Goal: Information Seeking & Learning: Learn about a topic

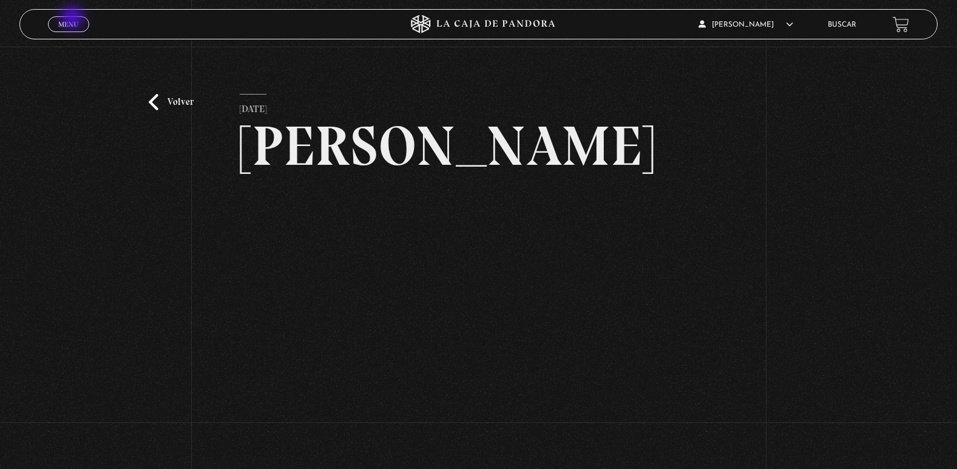
click at [73, 19] on link "Menu Cerrar" at bounding box center [68, 24] width 41 height 16
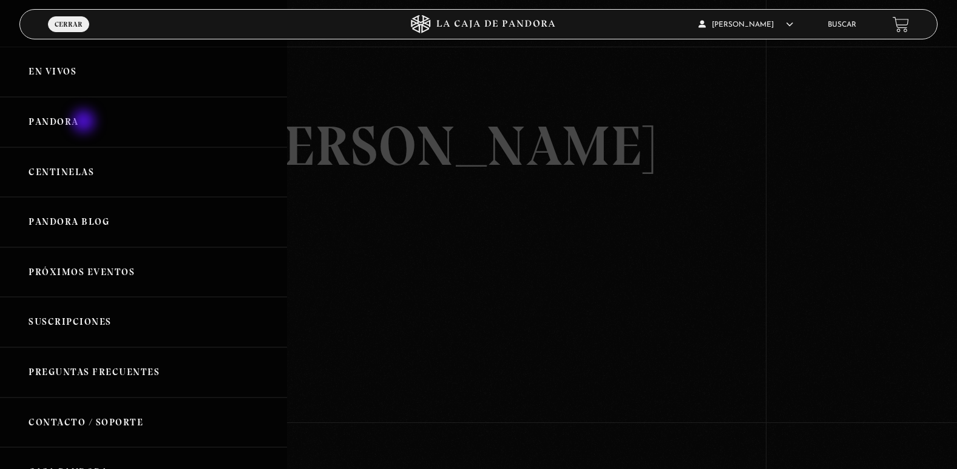
click at [85, 123] on link "Pandora" at bounding box center [143, 122] width 287 height 50
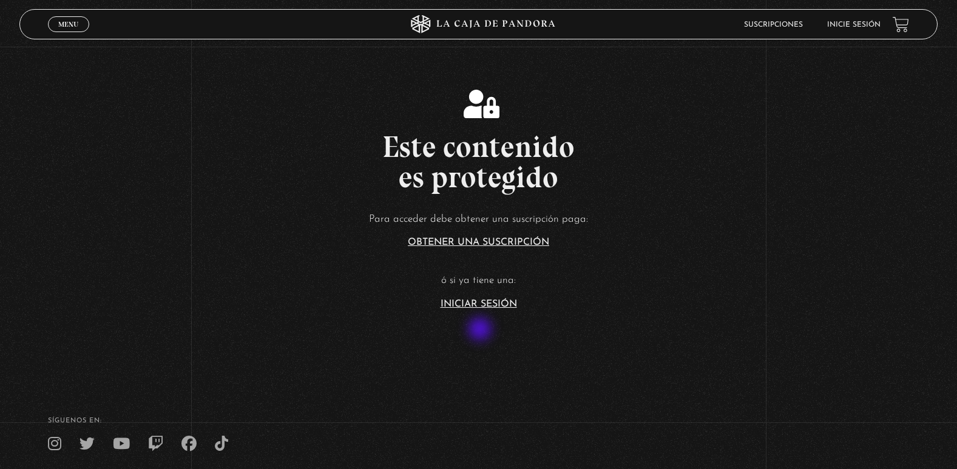
scroll to position [243, 0]
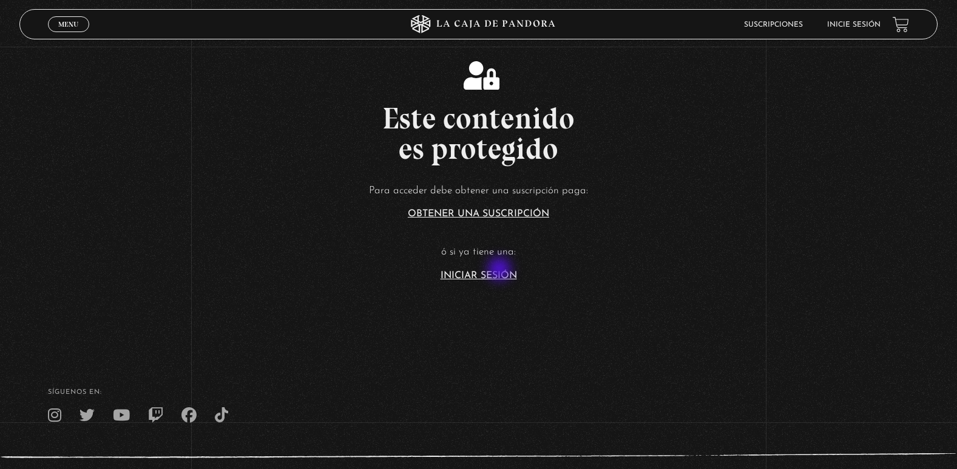
click at [500, 271] on article "Para acceder debe obtener una suscripción paga: Obtener una suscripción ó si ya…" at bounding box center [478, 231] width 957 height 99
click at [485, 274] on link "Iniciar Sesión" at bounding box center [478, 276] width 76 height 10
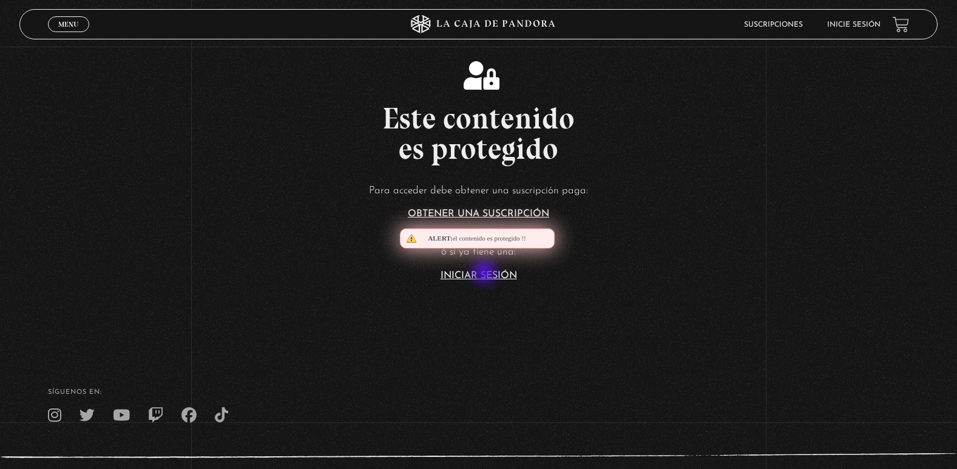
click at [485, 274] on link "Iniciar Sesión" at bounding box center [478, 276] width 76 height 10
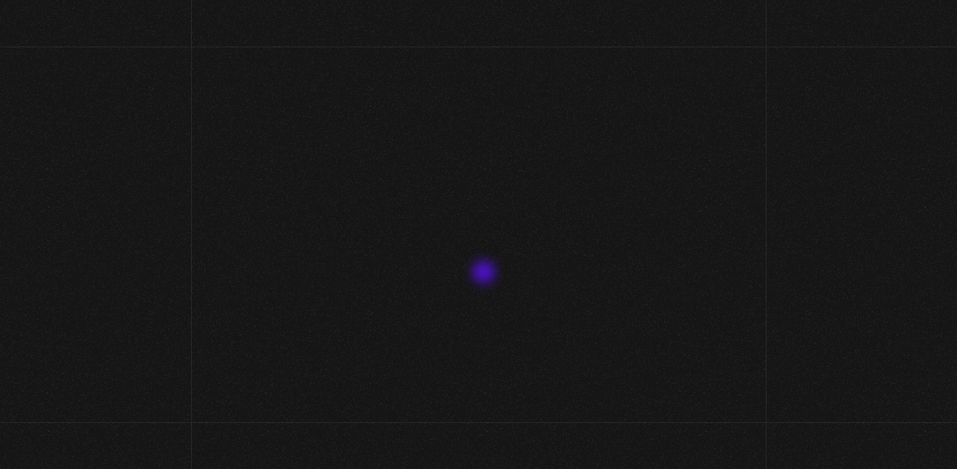
click at [485, 274] on input "Nombre de usuario o correo electrónico" at bounding box center [478, 259] width 167 height 30
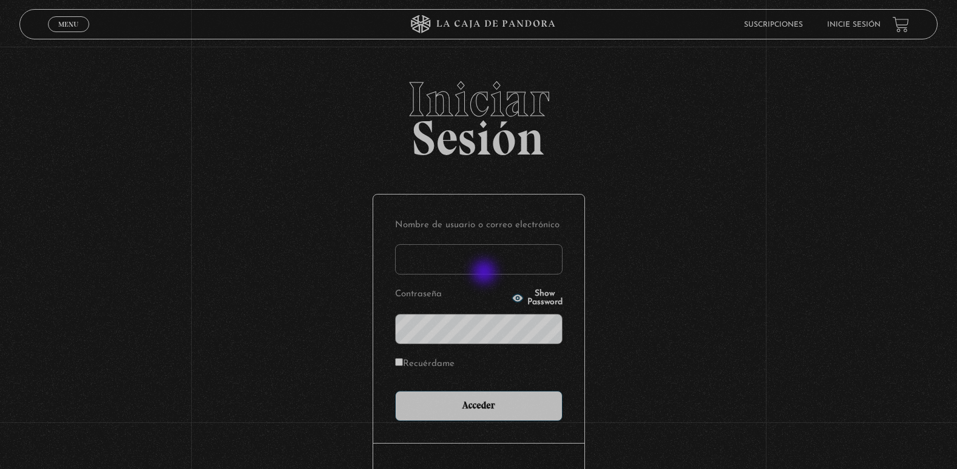
type input "adriana.castillo071083@gmail.com"
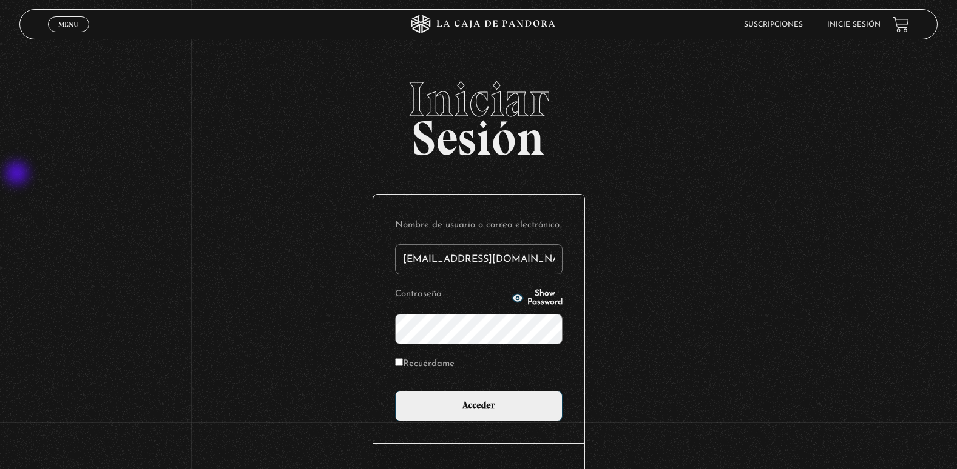
click at [395, 391] on input "Acceder" at bounding box center [478, 406] width 167 height 30
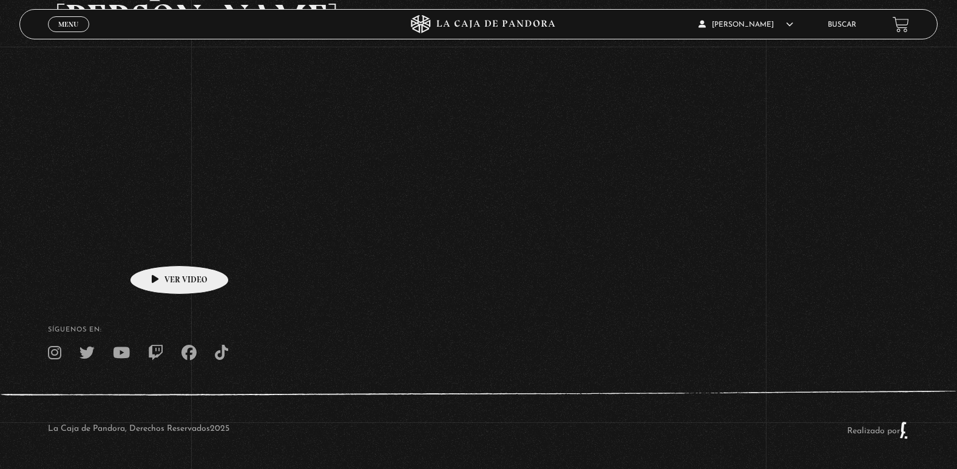
scroll to position [288, 0]
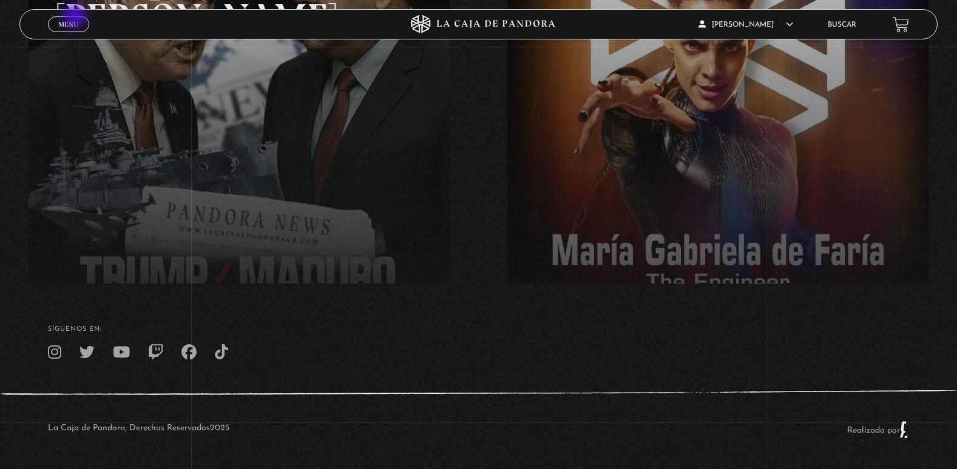
click at [76, 17] on link "Menu Cerrar" at bounding box center [68, 24] width 41 height 16
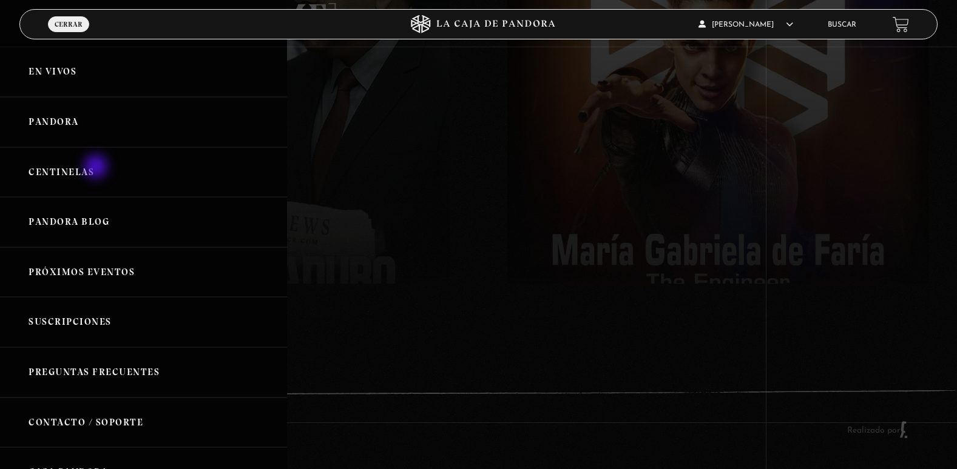
click at [97, 168] on link "Centinelas" at bounding box center [143, 172] width 287 height 50
click at [64, 119] on link "Pandora" at bounding box center [143, 122] width 287 height 50
click at [64, 124] on link "Pandora" at bounding box center [143, 122] width 287 height 50
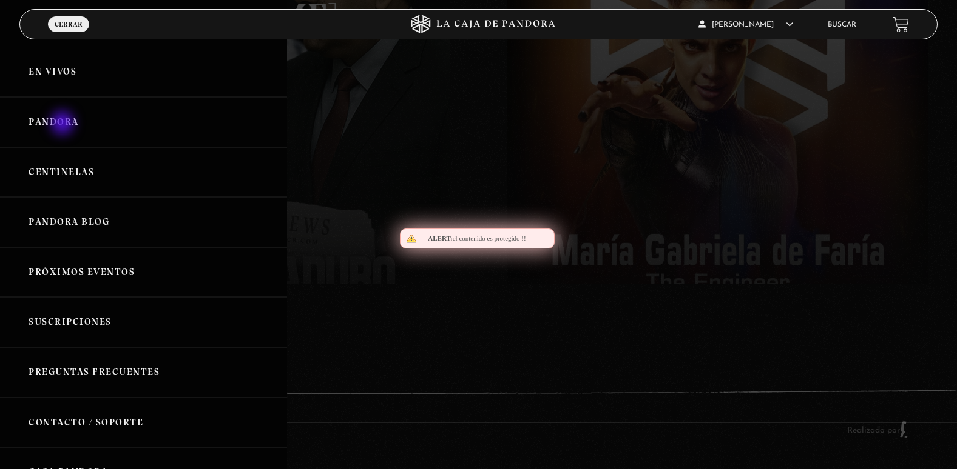
click at [64, 124] on link "Pandora" at bounding box center [143, 122] width 287 height 50
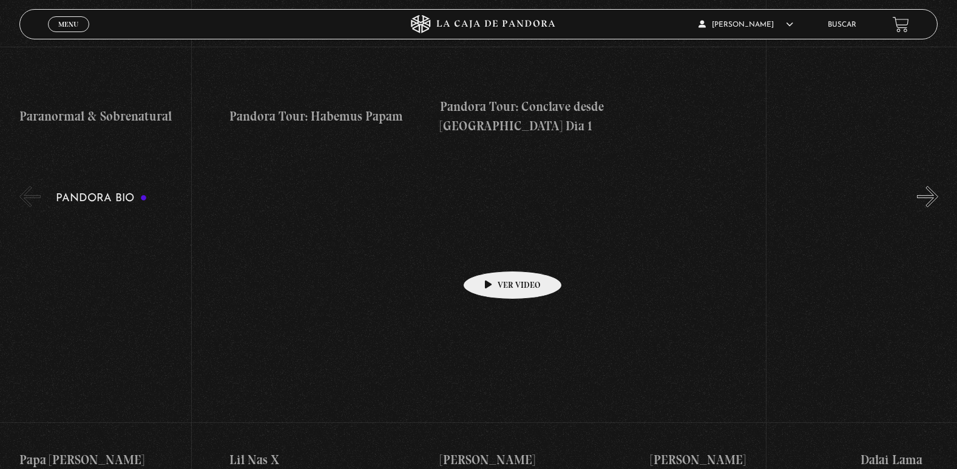
scroll to position [1152, 0]
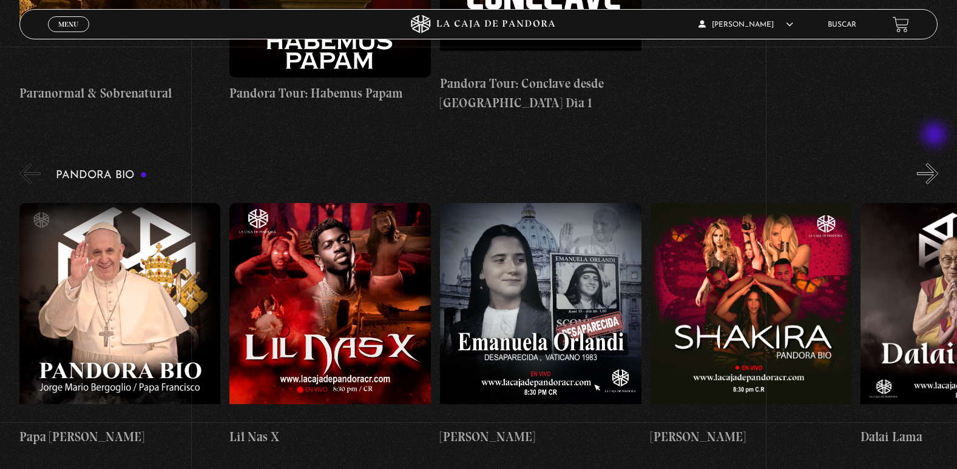
click at [935, 163] on button "»" at bounding box center [927, 173] width 21 height 21
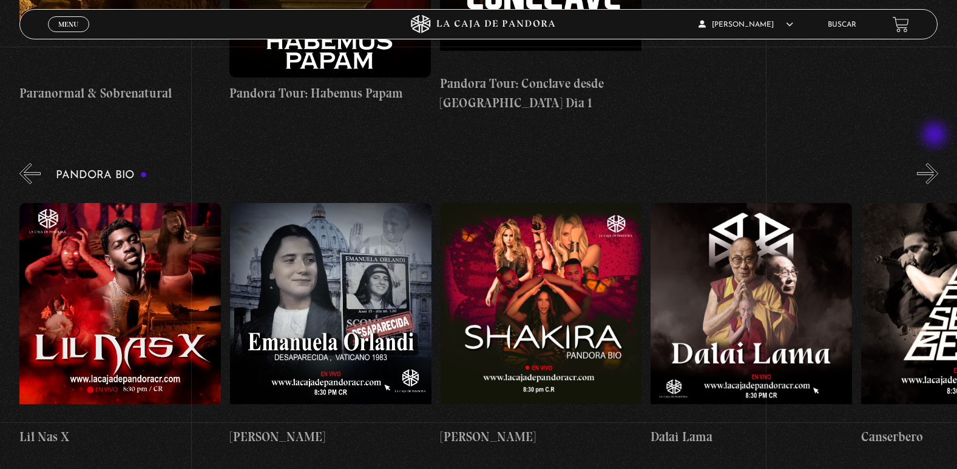
click at [935, 163] on button "»" at bounding box center [927, 173] width 21 height 21
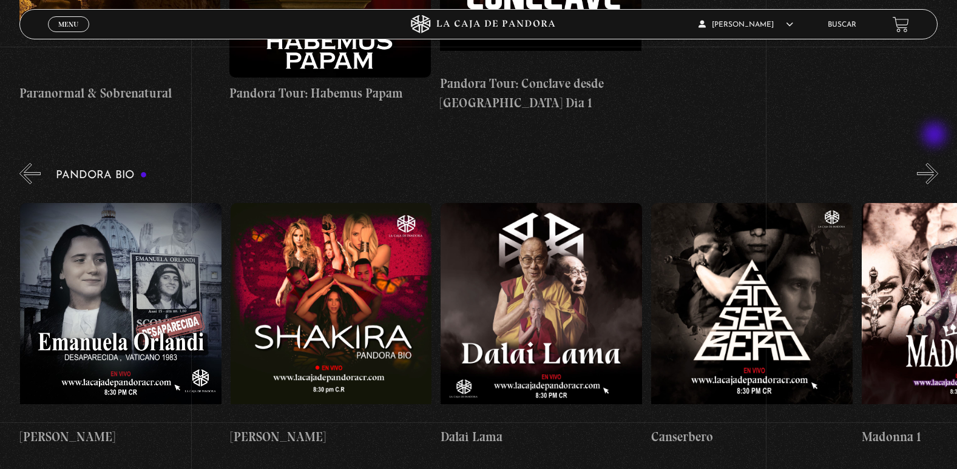
scroll to position [0, 420]
click at [937, 163] on button "»" at bounding box center [927, 173] width 21 height 21
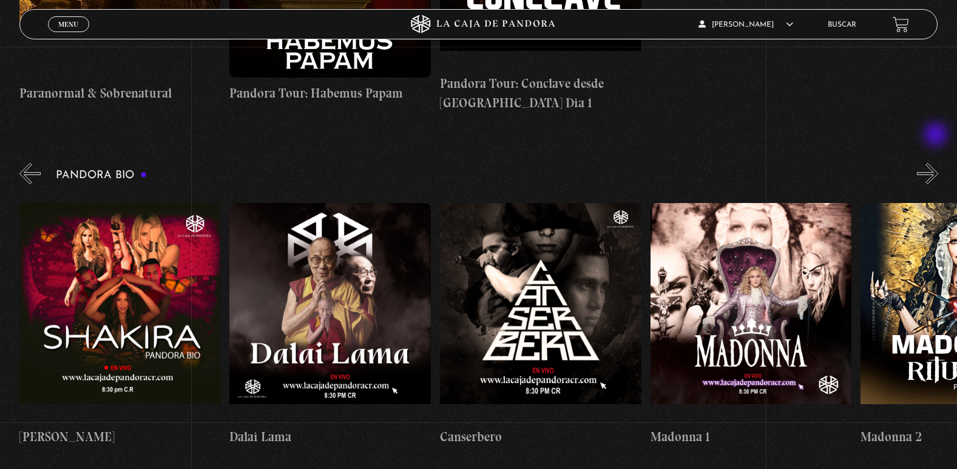
click at [937, 163] on button "»" at bounding box center [927, 173] width 21 height 21
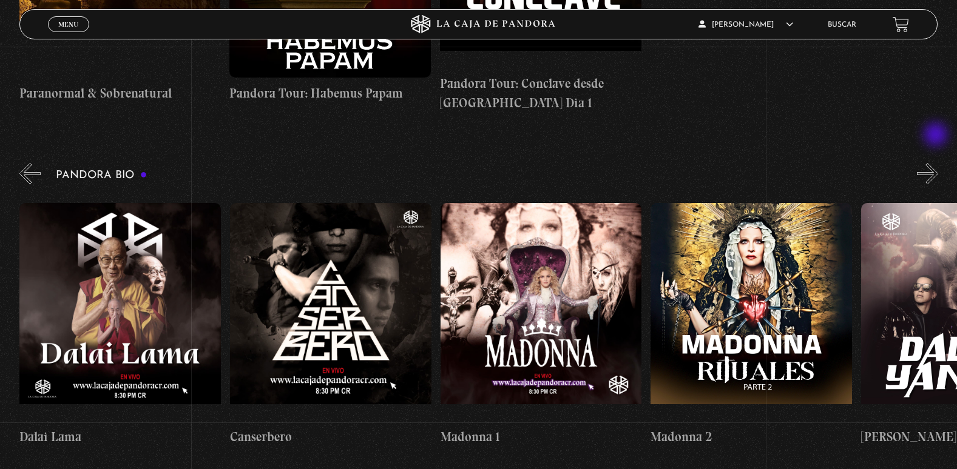
click at [937, 163] on button "»" at bounding box center [927, 173] width 21 height 21
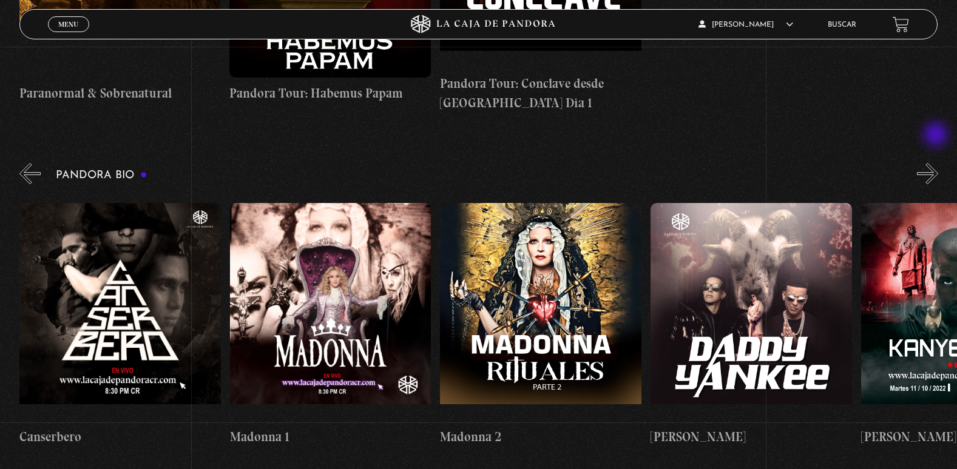
click at [937, 163] on button "»" at bounding box center [927, 173] width 21 height 21
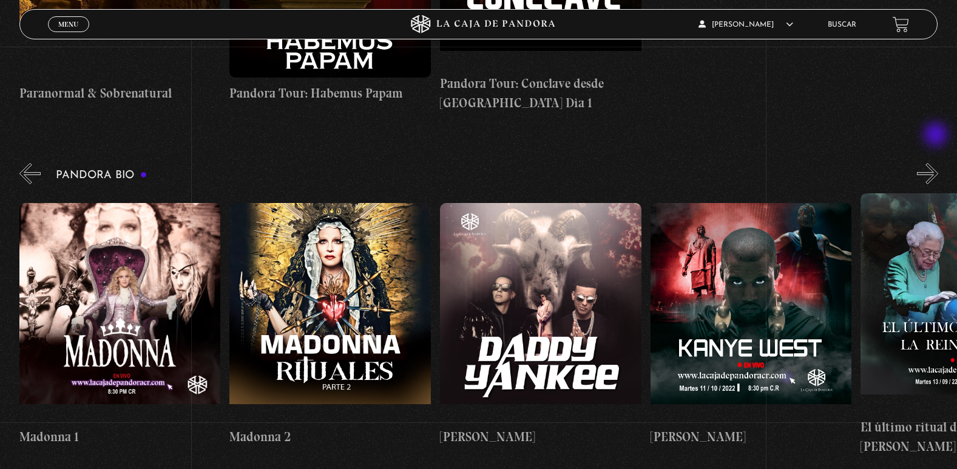
click at [937, 163] on button "»" at bounding box center [927, 173] width 21 height 21
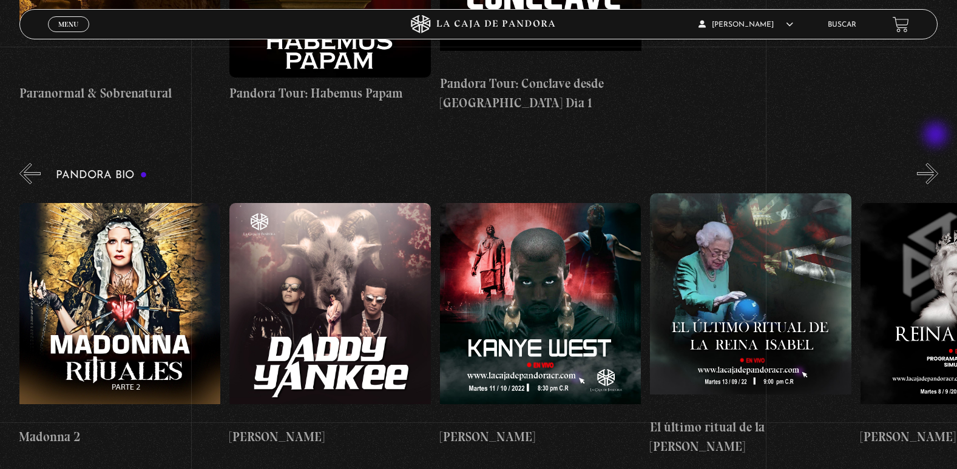
click at [937, 163] on button "»" at bounding box center [927, 173] width 21 height 21
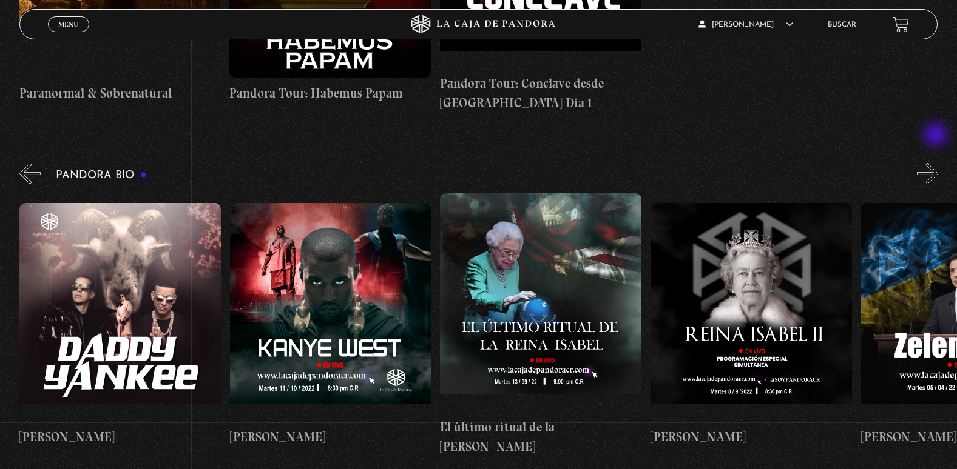
click at [937, 163] on button "»" at bounding box center [927, 173] width 21 height 21
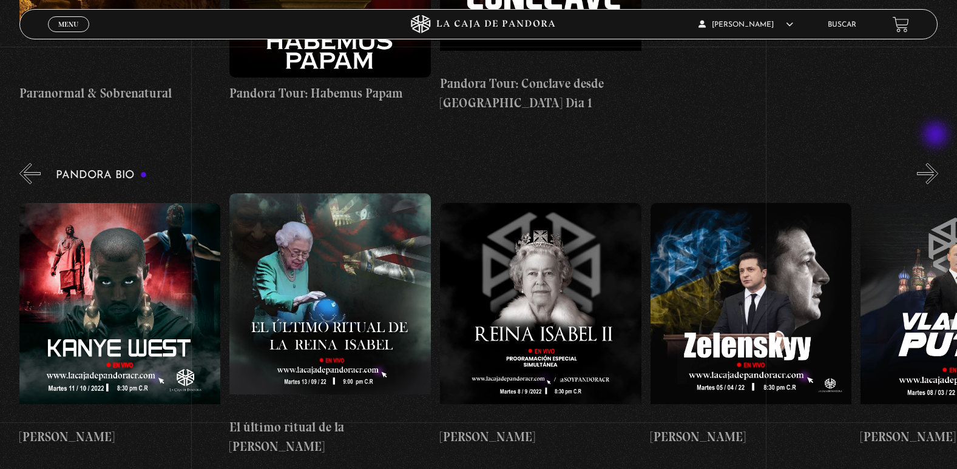
click at [937, 163] on button "»" at bounding box center [927, 173] width 21 height 21
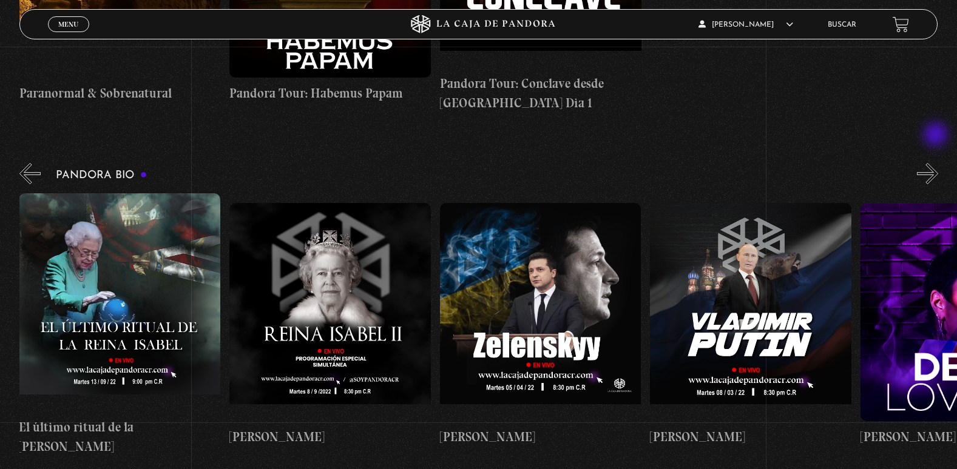
click at [937, 163] on button "»" at bounding box center [927, 173] width 21 height 21
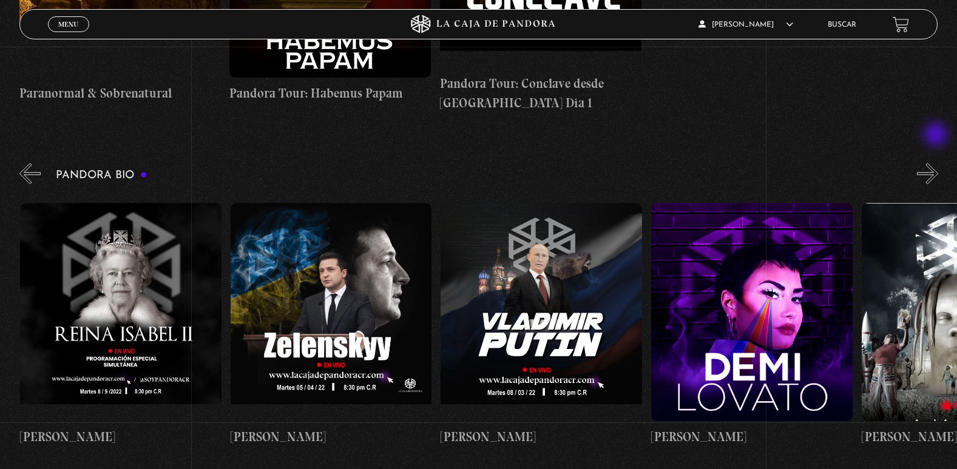
scroll to position [0, 2313]
click at [937, 163] on button "»" at bounding box center [927, 173] width 21 height 21
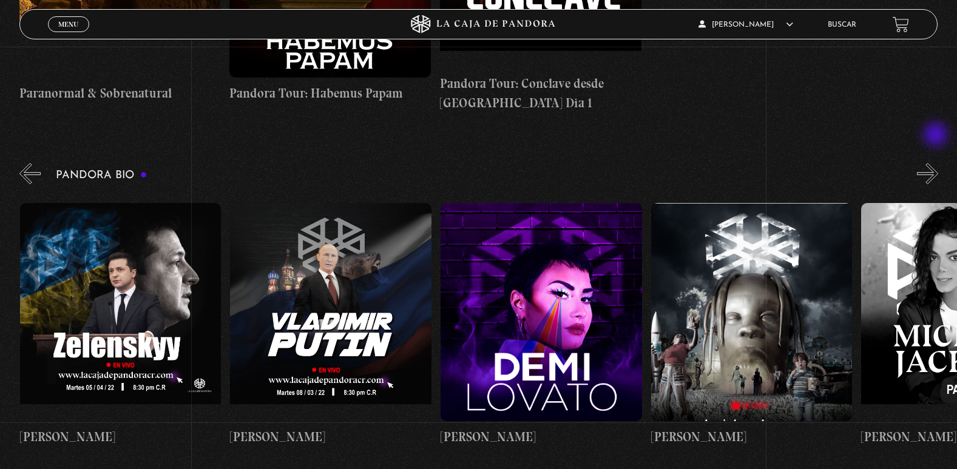
scroll to position [0, 2523]
click at [937, 163] on button "»" at bounding box center [927, 173] width 21 height 21
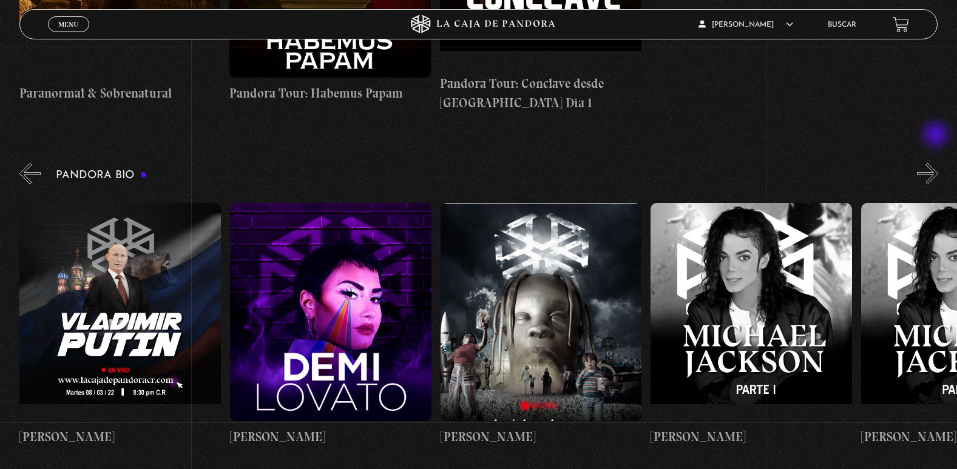
scroll to position [0, 2734]
click at [937, 163] on button "»" at bounding box center [927, 173] width 21 height 21
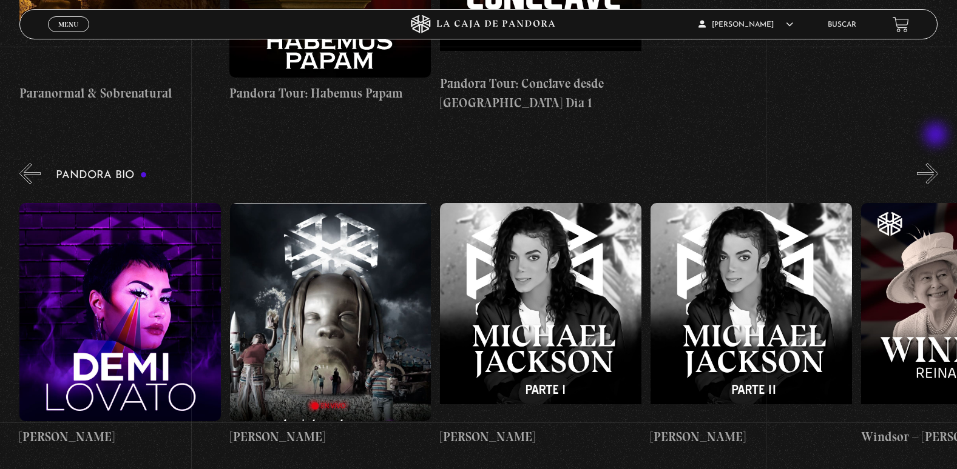
click at [937, 163] on button "»" at bounding box center [927, 173] width 21 height 21
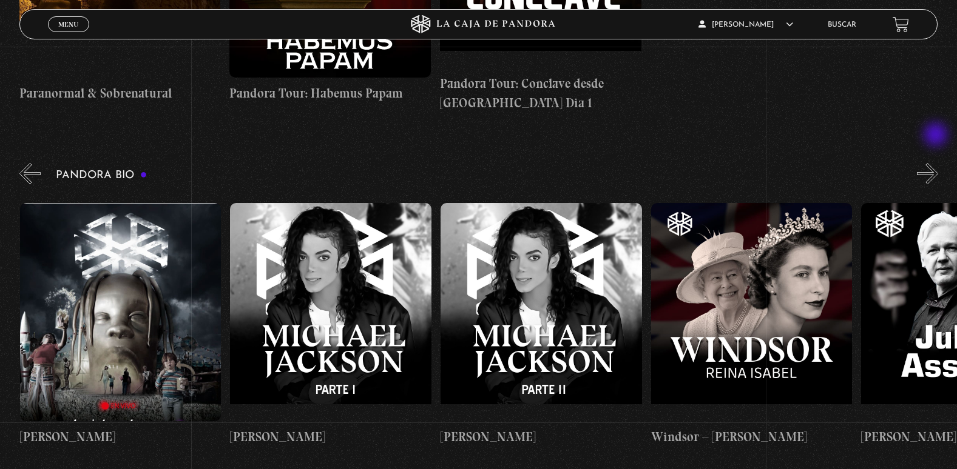
click at [937, 163] on button "»" at bounding box center [927, 173] width 21 height 21
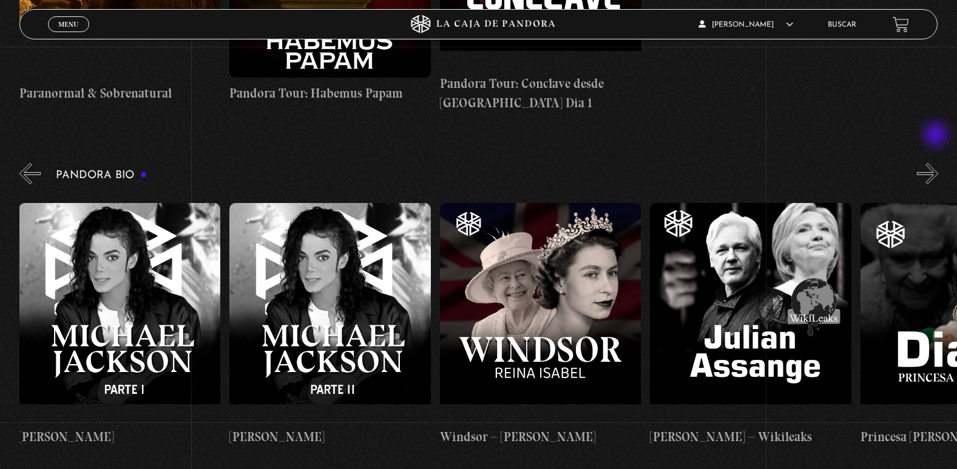
click at [937, 163] on button "»" at bounding box center [927, 173] width 21 height 21
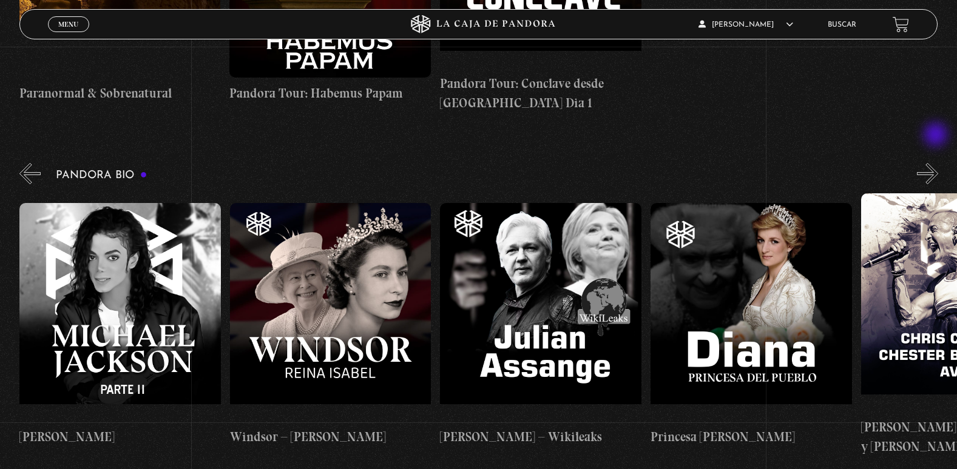
click at [937, 163] on button "»" at bounding box center [927, 173] width 21 height 21
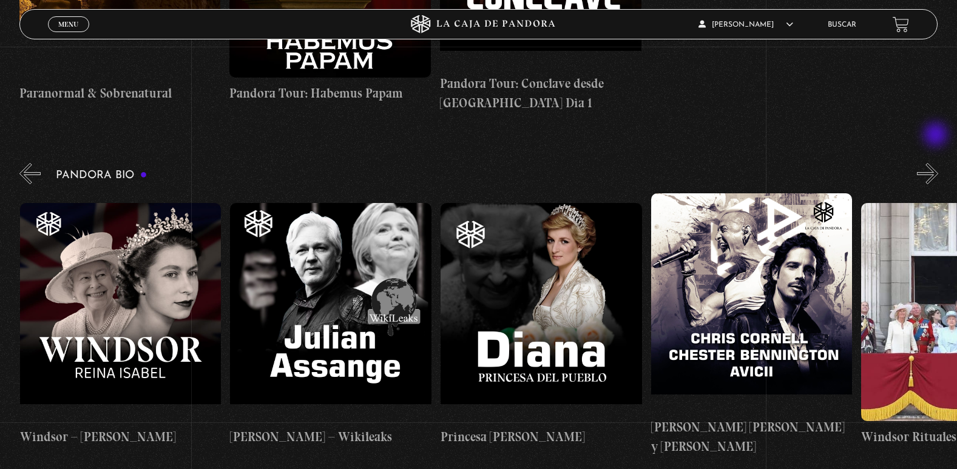
scroll to position [0, 3785]
click at [937, 163] on button "»" at bounding box center [927, 173] width 21 height 21
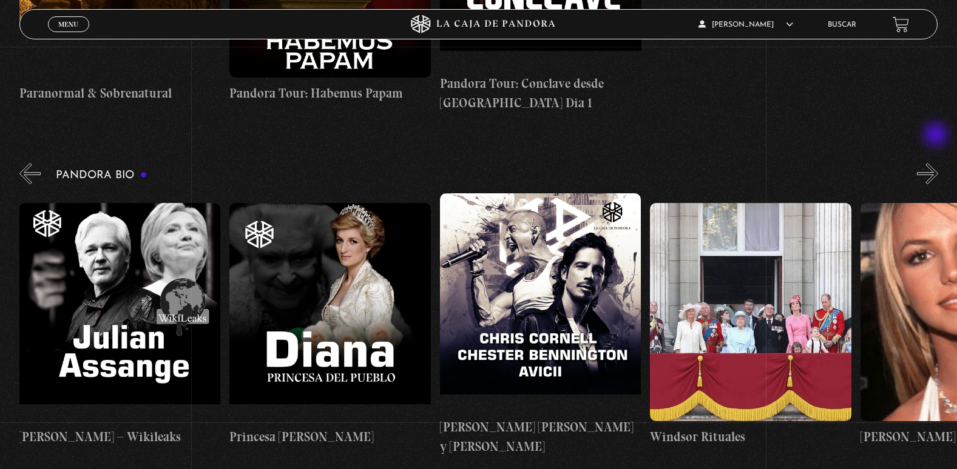
click at [937, 163] on button "»" at bounding box center [927, 173] width 21 height 21
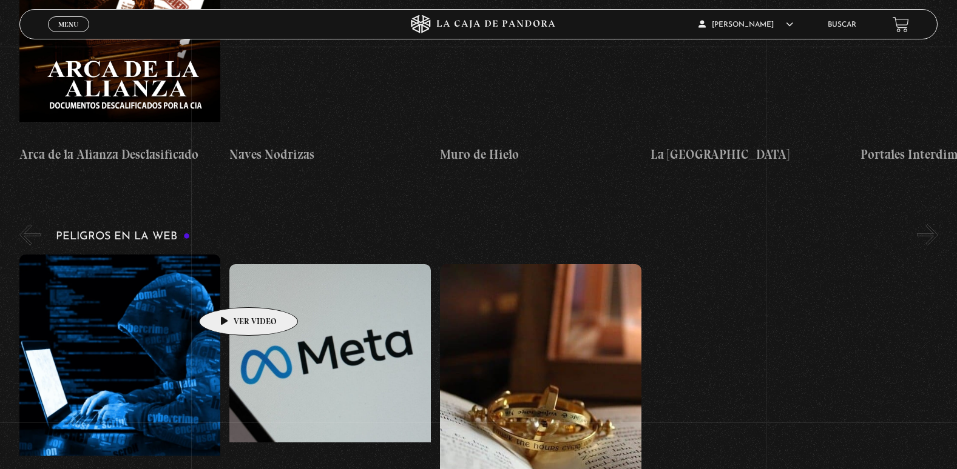
scroll to position [2184, 0]
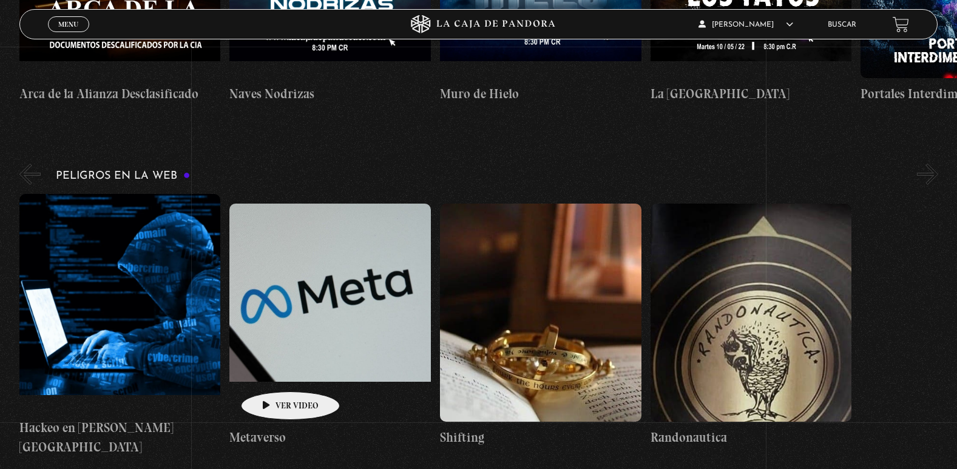
click at [271, 428] on h4 "Metaverso" at bounding box center [329, 437] width 201 height 19
click at [275, 308] on figure at bounding box center [329, 313] width 201 height 218
click at [251, 428] on h4 "Metaverso" at bounding box center [329, 437] width 201 height 19
click at [268, 252] on figure at bounding box center [329, 313] width 201 height 218
click at [241, 428] on h4 "Metaverso" at bounding box center [329, 437] width 201 height 19
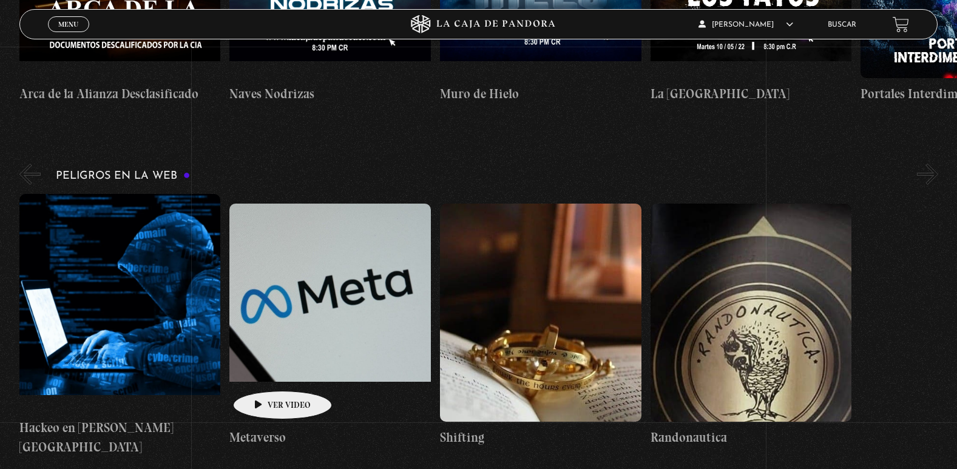
click at [263, 428] on h4 "Metaverso" at bounding box center [329, 437] width 201 height 19
click at [249, 403] on section "Nuevo Orden Mundial NWO Área 51 2023" at bounding box center [478, 439] width 957 height 4819
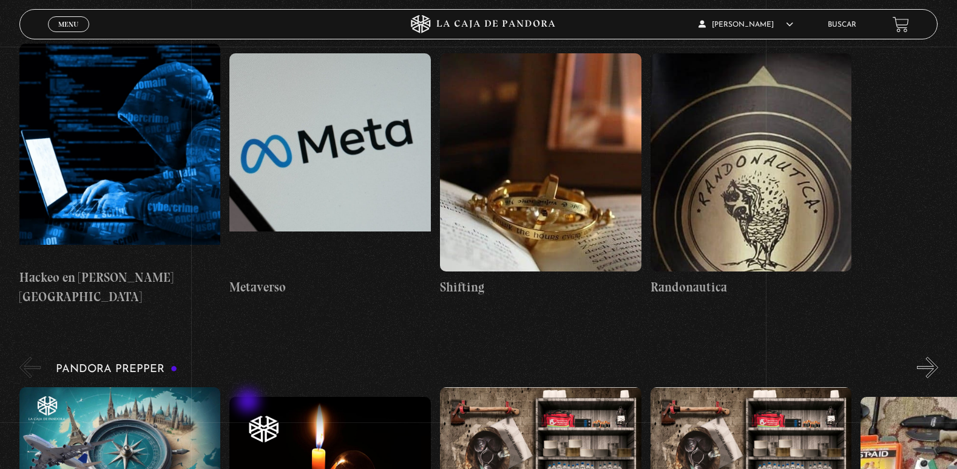
scroll to position [2366, 0]
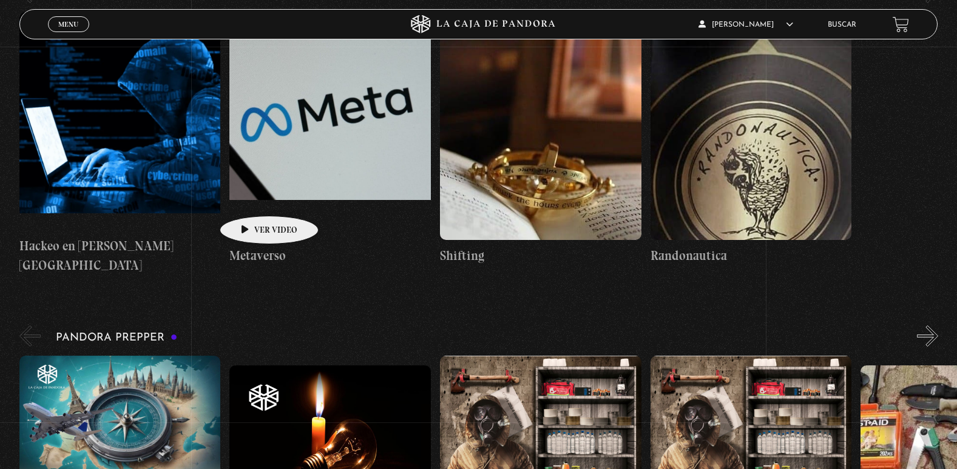
click at [250, 246] on h4 "Metaverso" at bounding box center [329, 255] width 201 height 19
click at [267, 323] on div "Pandora Prepper «" at bounding box center [487, 470] width 937 height 295
click at [263, 246] on h4 "Metaverso" at bounding box center [329, 255] width 201 height 19
click at [260, 246] on h4 "Metaverso" at bounding box center [329, 255] width 201 height 19
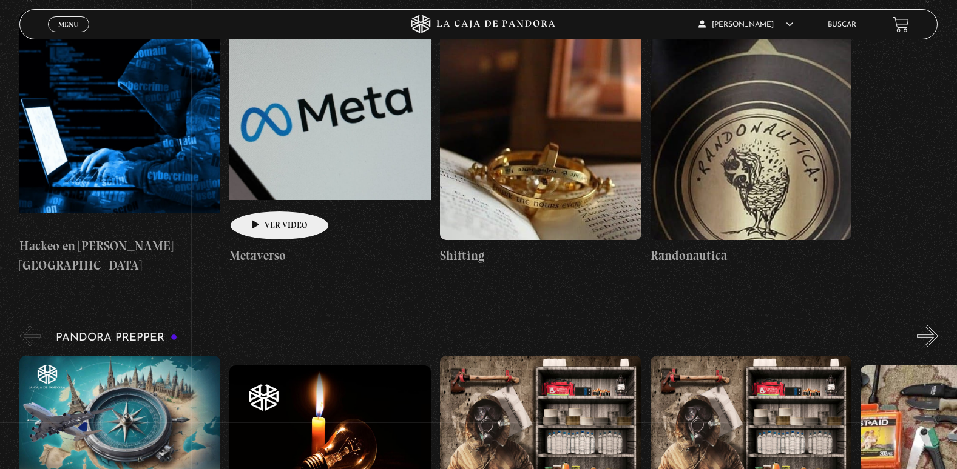
click at [260, 246] on h4 "Metaverso" at bounding box center [329, 255] width 201 height 19
click at [318, 126] on figure at bounding box center [329, 131] width 201 height 218
click at [322, 121] on figure at bounding box center [329, 131] width 201 height 218
drag, startPoint x: 325, startPoint y: 119, endPoint x: 338, endPoint y: 113, distance: 14.4
click at [331, 116] on figure at bounding box center [329, 131] width 201 height 218
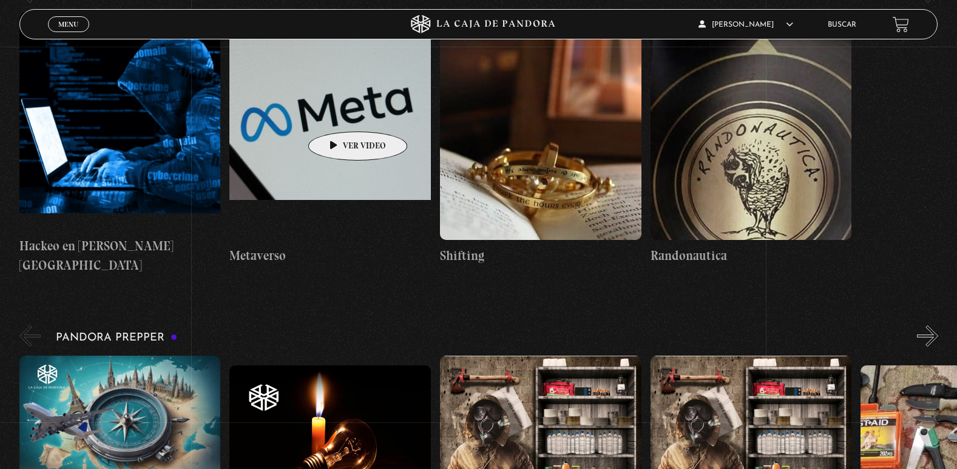
click at [342, 112] on figure at bounding box center [329, 131] width 201 height 218
click at [343, 112] on figure at bounding box center [329, 131] width 201 height 218
click at [335, 129] on figure at bounding box center [329, 131] width 201 height 218
drag, startPoint x: 278, startPoint y: 182, endPoint x: 258, endPoint y: 182, distance: 20.6
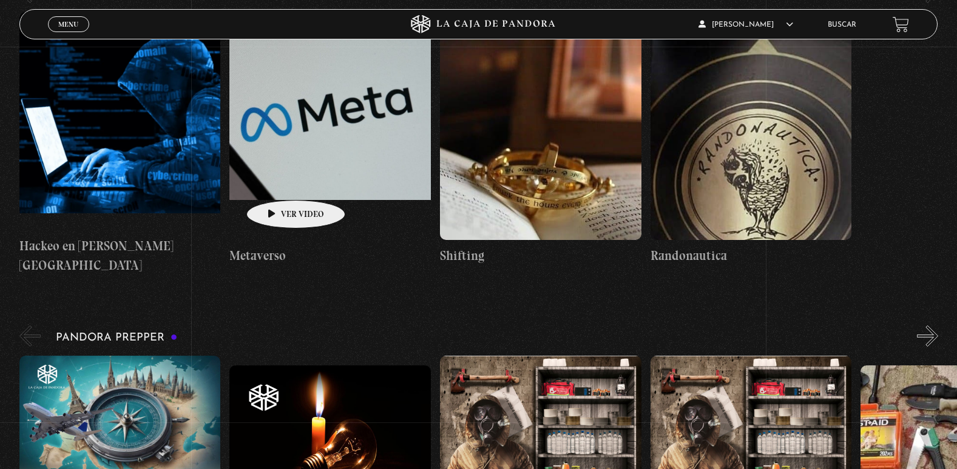
click at [258, 246] on h4 "Metaverso" at bounding box center [329, 255] width 201 height 19
drag, startPoint x: 258, startPoint y: 182, endPoint x: 52, endPoint y: 169, distance: 206.7
click at [254, 246] on h4 "Metaverso" at bounding box center [329, 255] width 201 height 19
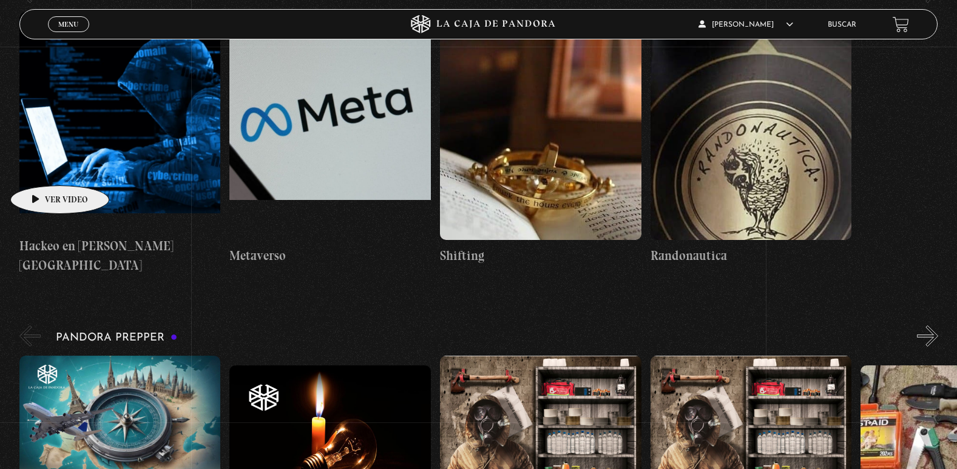
drag, startPoint x: 41, startPoint y: 167, endPoint x: 48, endPoint y: 167, distance: 6.7
click at [46, 167] on figure at bounding box center [119, 121] width 201 height 218
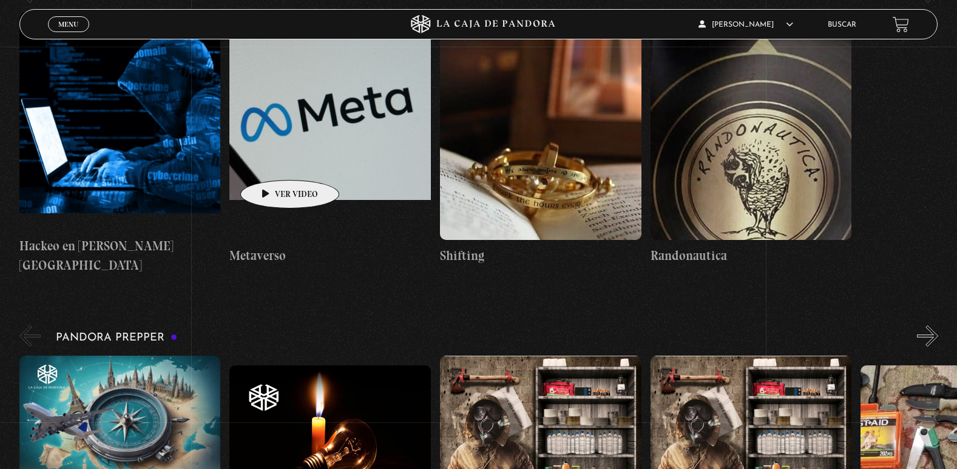
click at [271, 162] on figure at bounding box center [329, 131] width 201 height 218
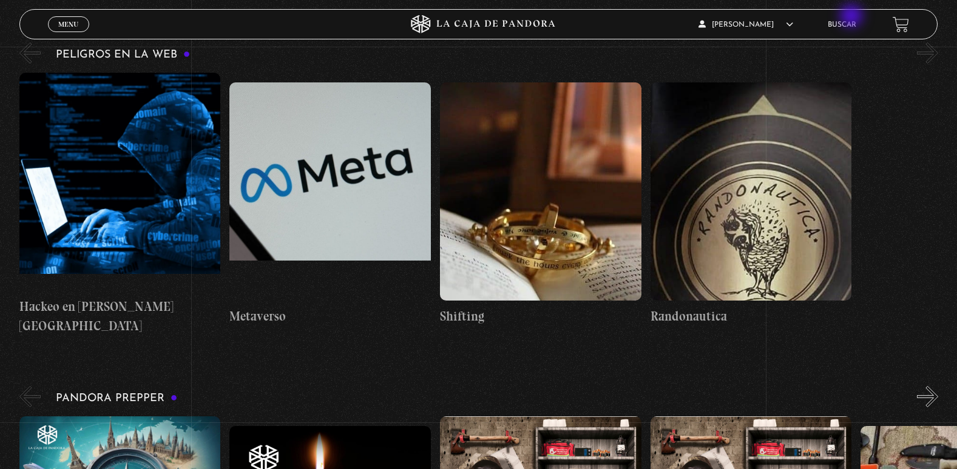
click at [852, 17] on li "Buscar" at bounding box center [841, 24] width 29 height 19
click at [837, 27] on link "Buscar" at bounding box center [841, 24] width 29 height 7
click at [143, 25] on div "Menu Cerrar" at bounding box center [191, 24] width 287 height 29
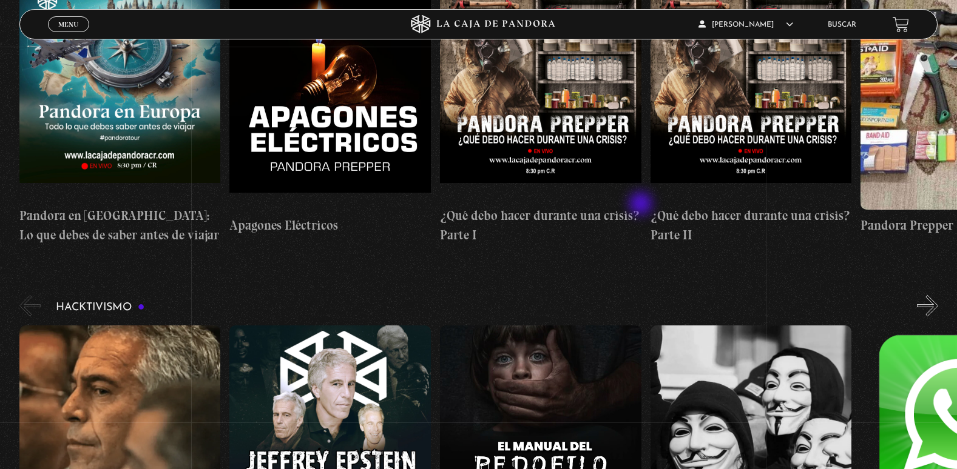
scroll to position [2669, 0]
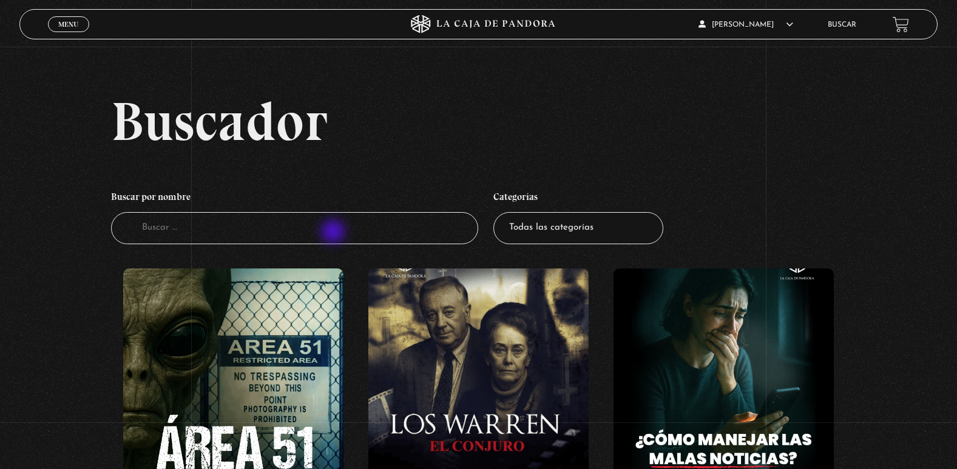
click at [334, 233] on input "Buscador" at bounding box center [295, 228] width 368 height 32
type input "metaverso"
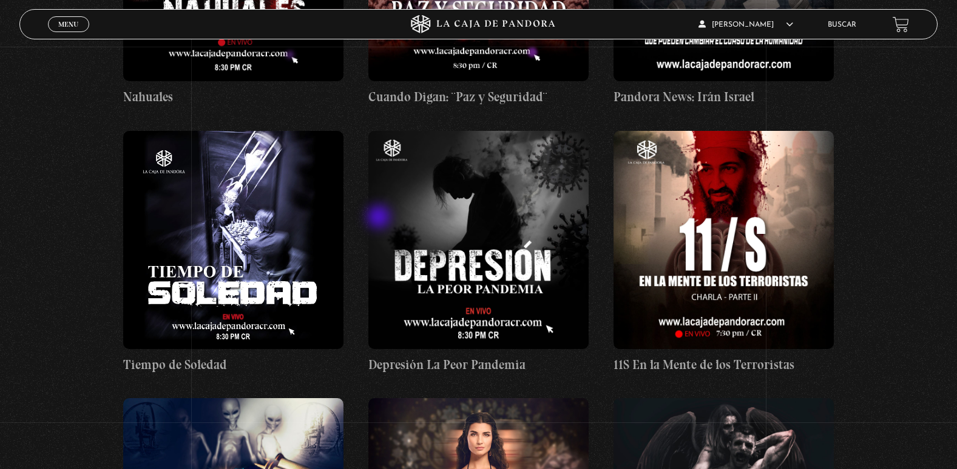
scroll to position [5581, 0]
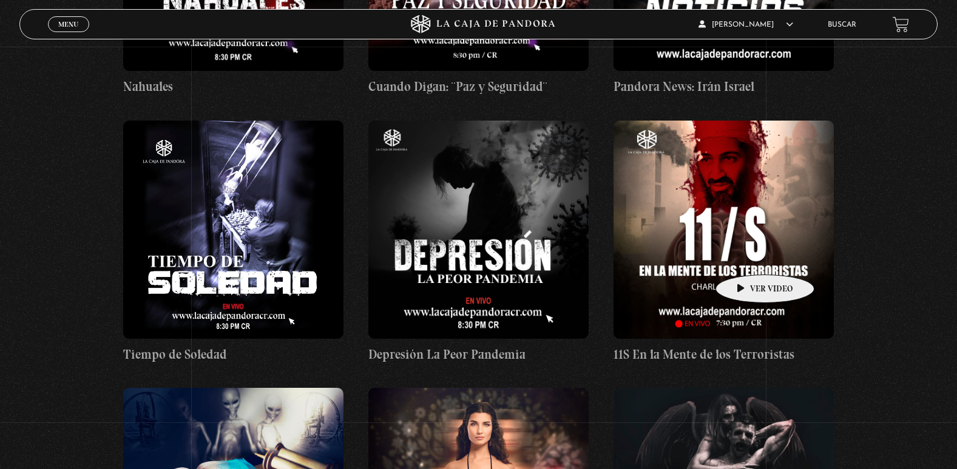
click at [745, 257] on figure at bounding box center [723, 230] width 220 height 218
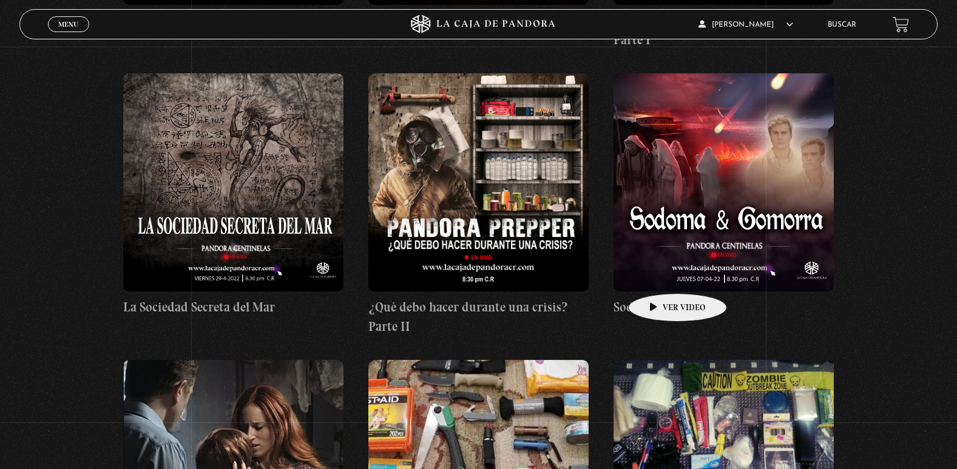
scroll to position [11950, 0]
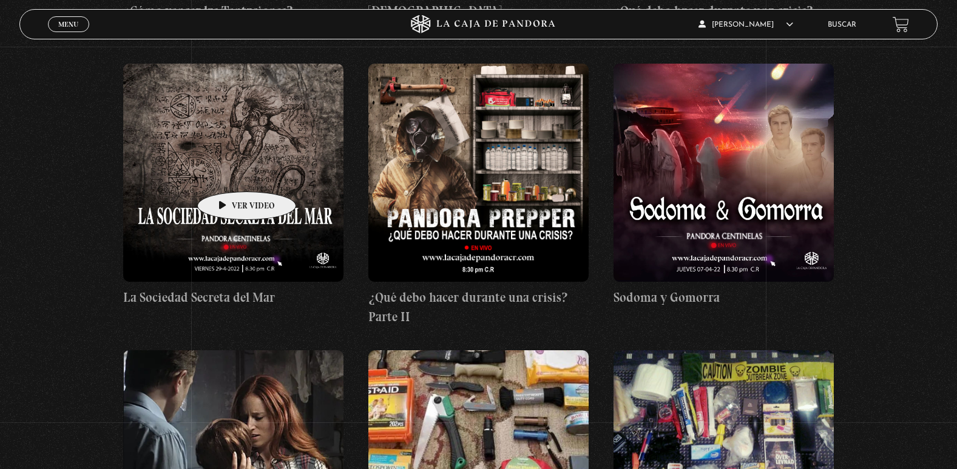
click at [227, 288] on h4 "La Sociedad Secreta del Mar" at bounding box center [233, 297] width 220 height 19
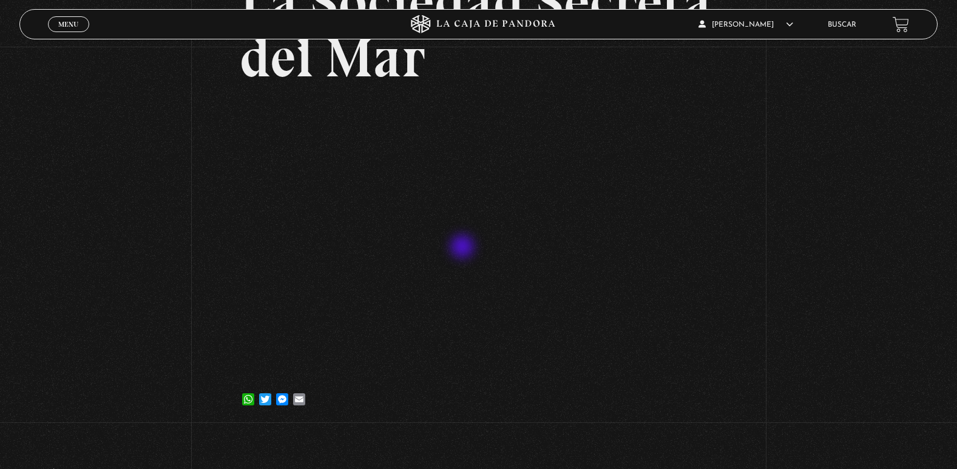
scroll to position [182, 0]
